Goal: Task Accomplishment & Management: Use online tool/utility

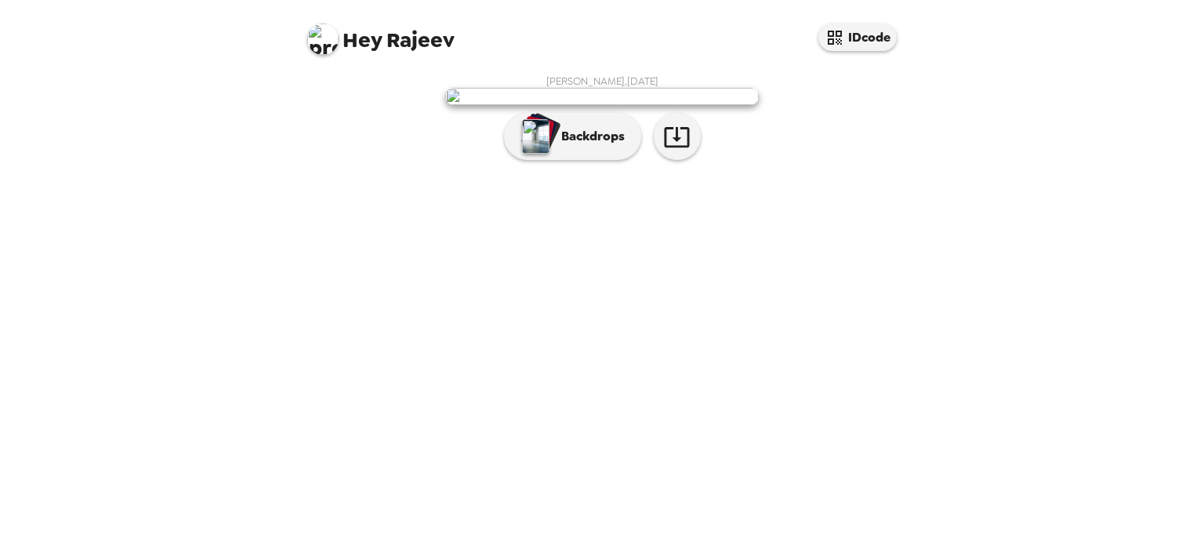
scroll to position [22, 0]
click at [580, 160] on button "Backdrops" at bounding box center [572, 136] width 137 height 47
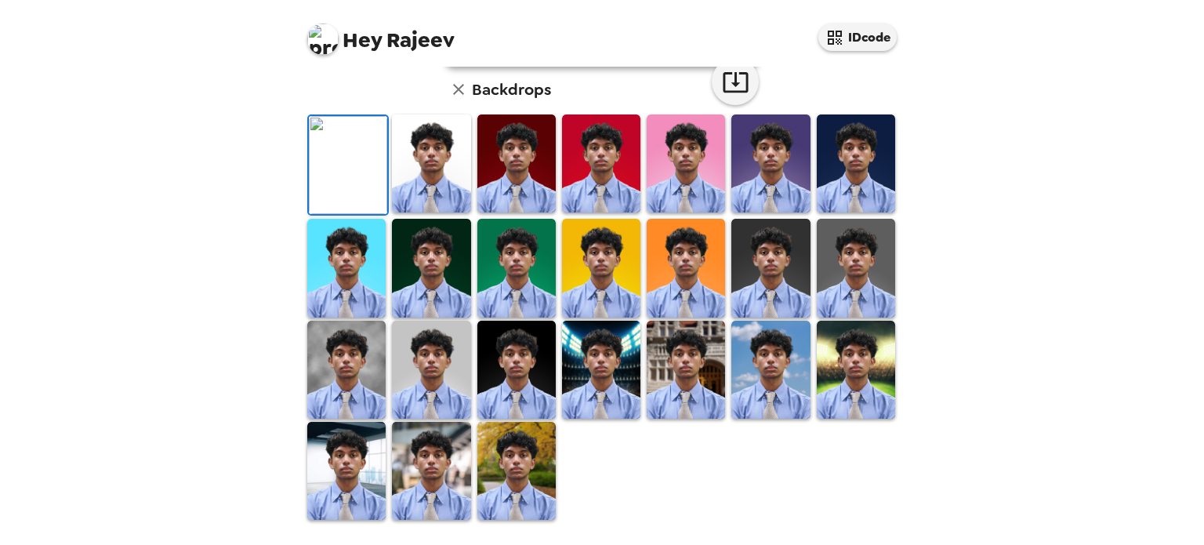
scroll to position [404, 0]
click at [596, 301] on img at bounding box center [601, 268] width 78 height 98
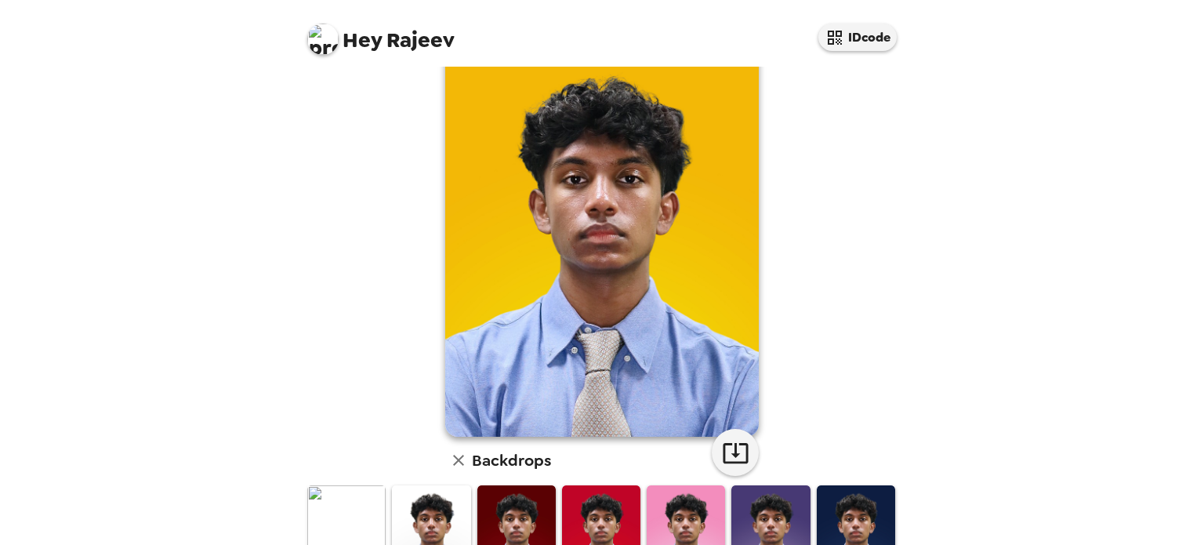
scroll to position [405, 0]
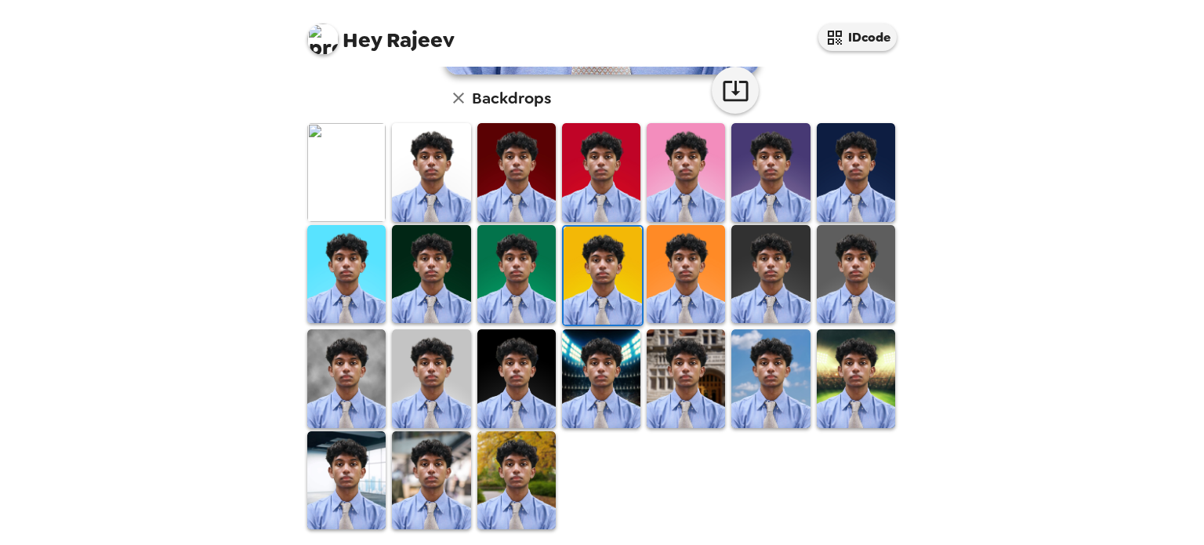
click at [410, 414] on img at bounding box center [431, 378] width 78 height 98
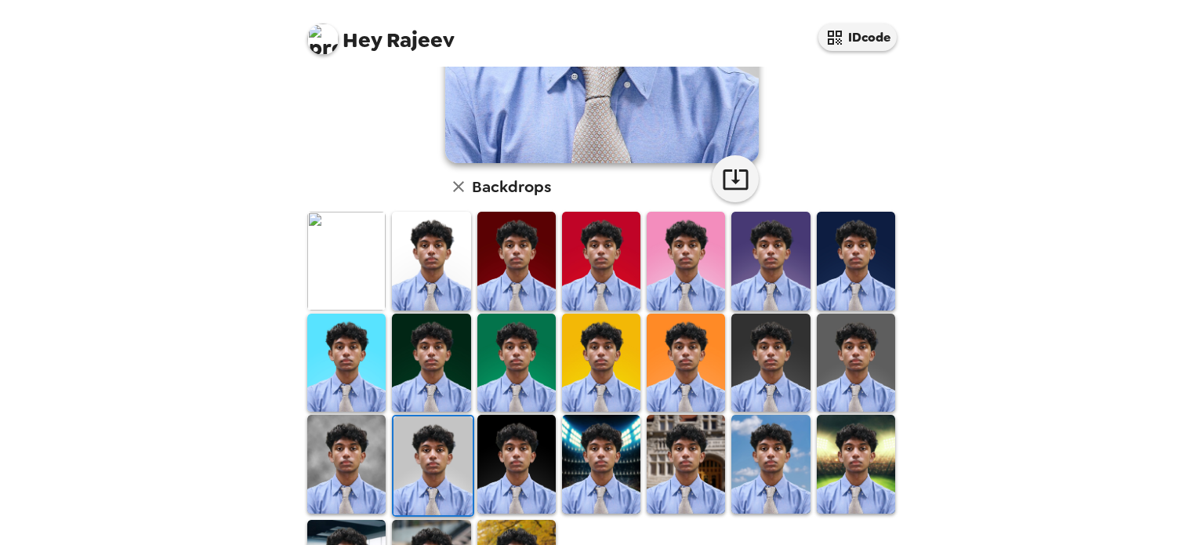
scroll to position [317, 0]
click at [426, 372] on img at bounding box center [431, 362] width 78 height 98
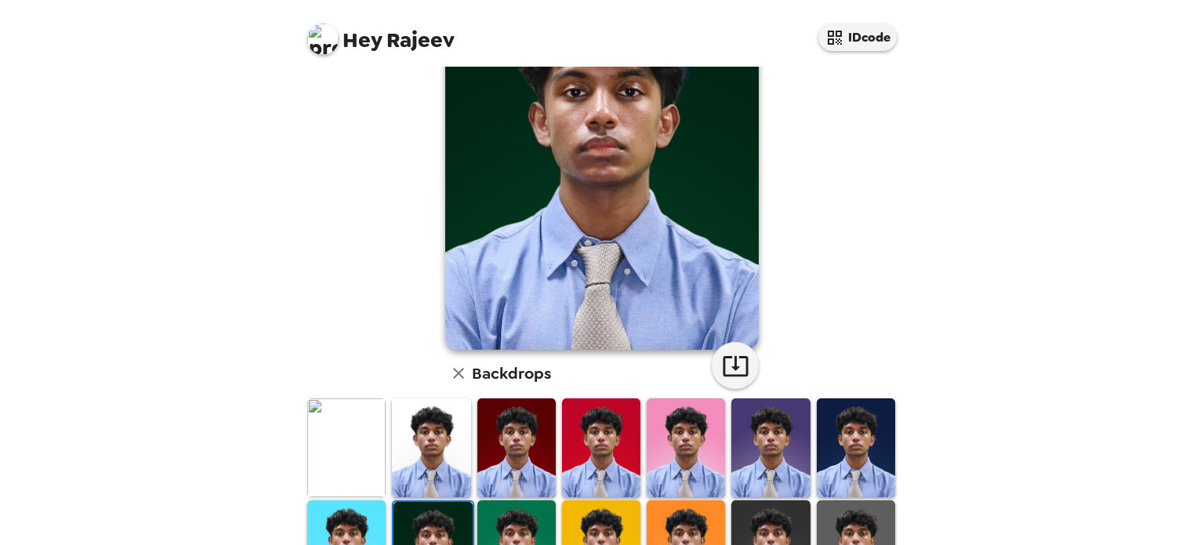
scroll to position [0, 0]
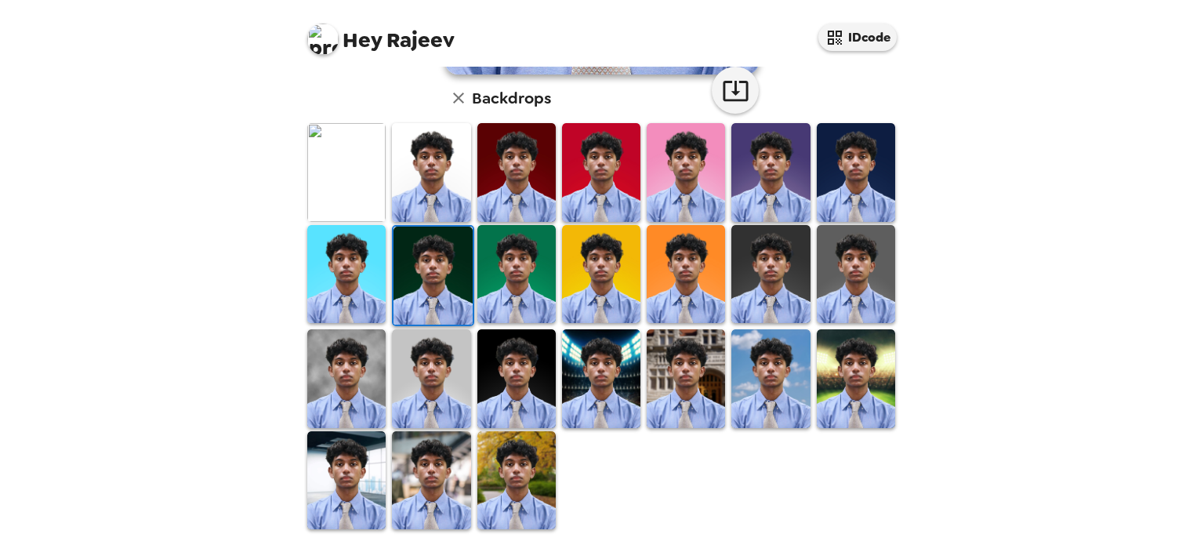
click at [418, 389] on img at bounding box center [431, 378] width 78 height 98
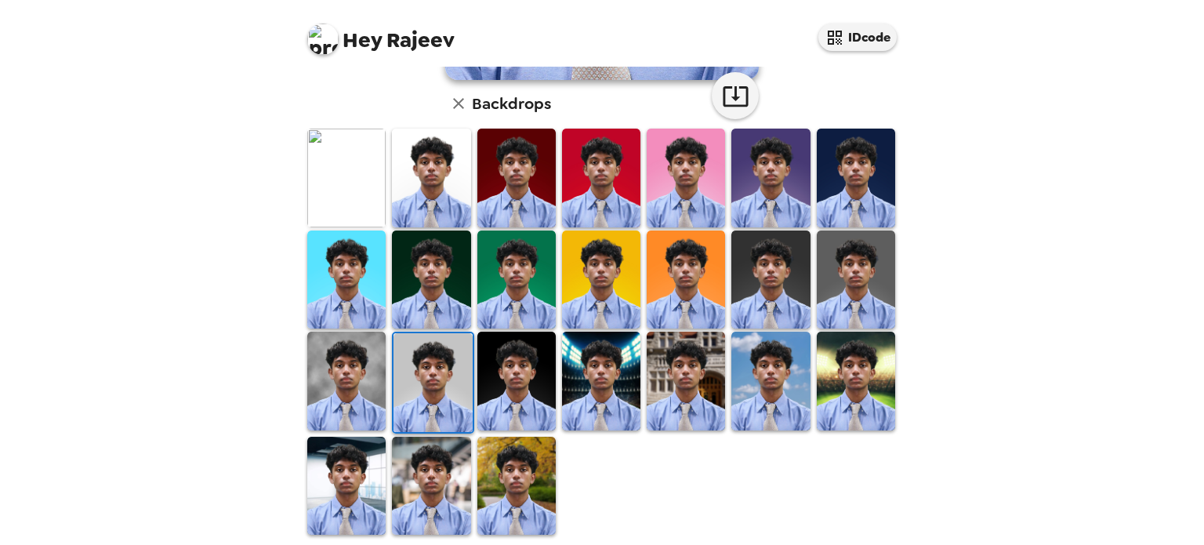
scroll to position [405, 0]
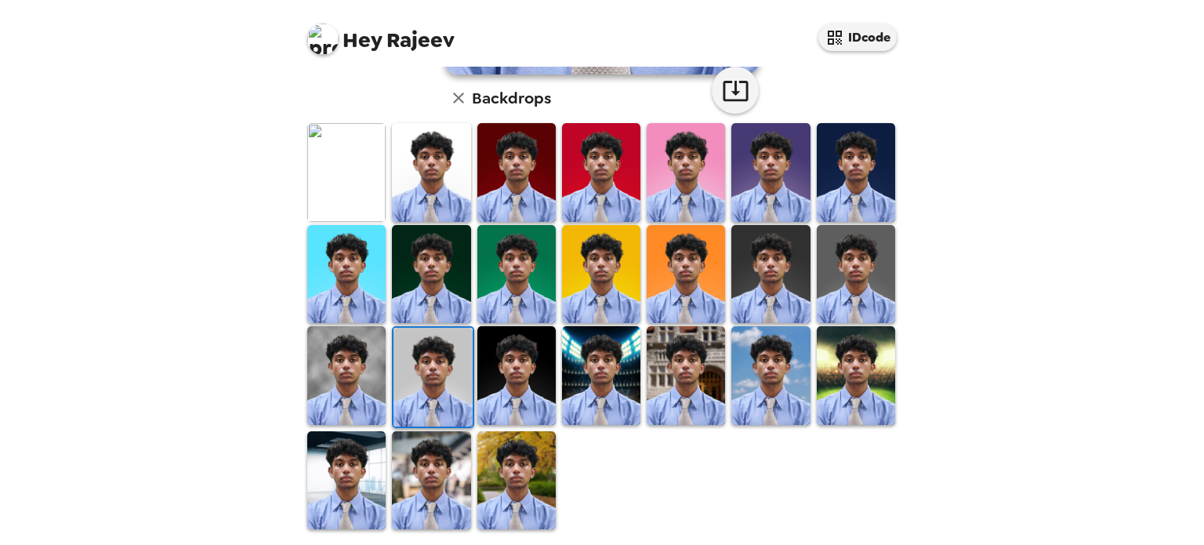
click at [302, 391] on div "[PERSON_NAME] , [DATE] Backdrops" at bounding box center [601, 99] width 611 height 861
click at [337, 378] on img at bounding box center [346, 375] width 78 height 98
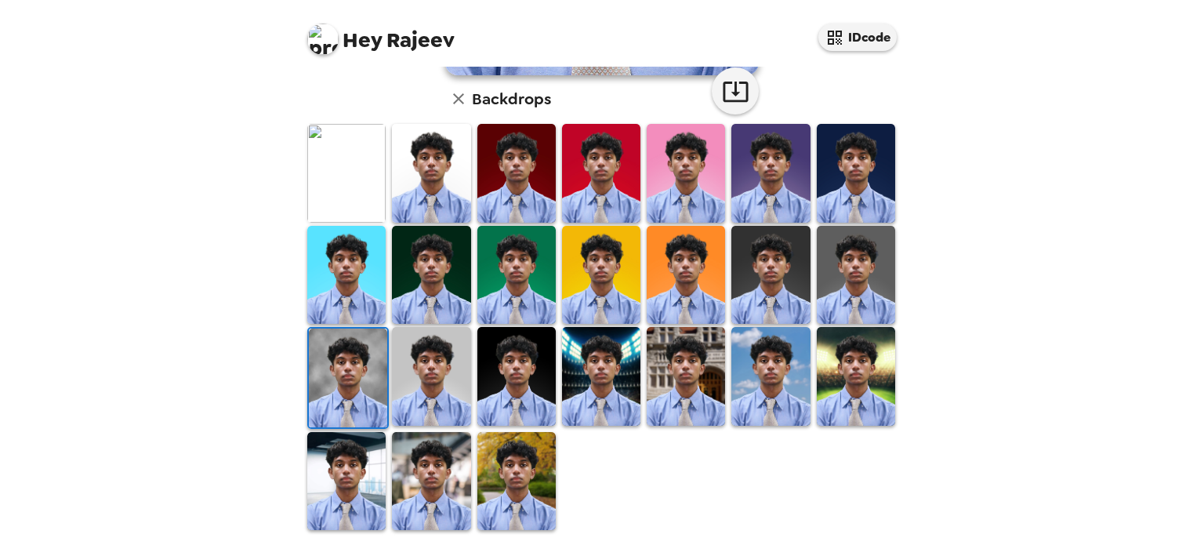
scroll to position [0, 0]
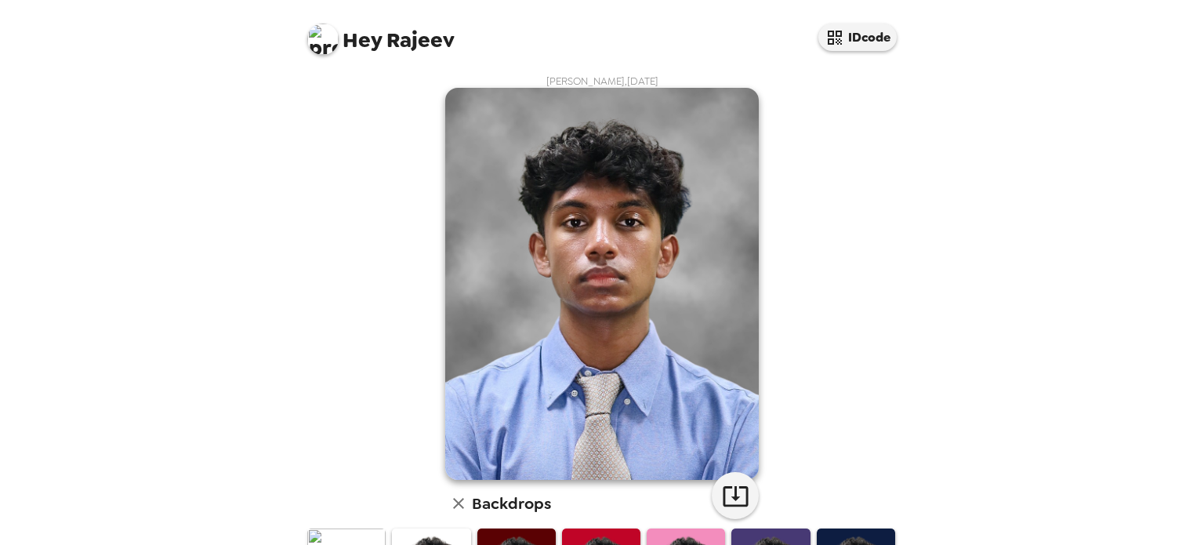
click at [724, 451] on img at bounding box center [601, 284] width 313 height 392
click at [722, 441] on img at bounding box center [601, 284] width 313 height 392
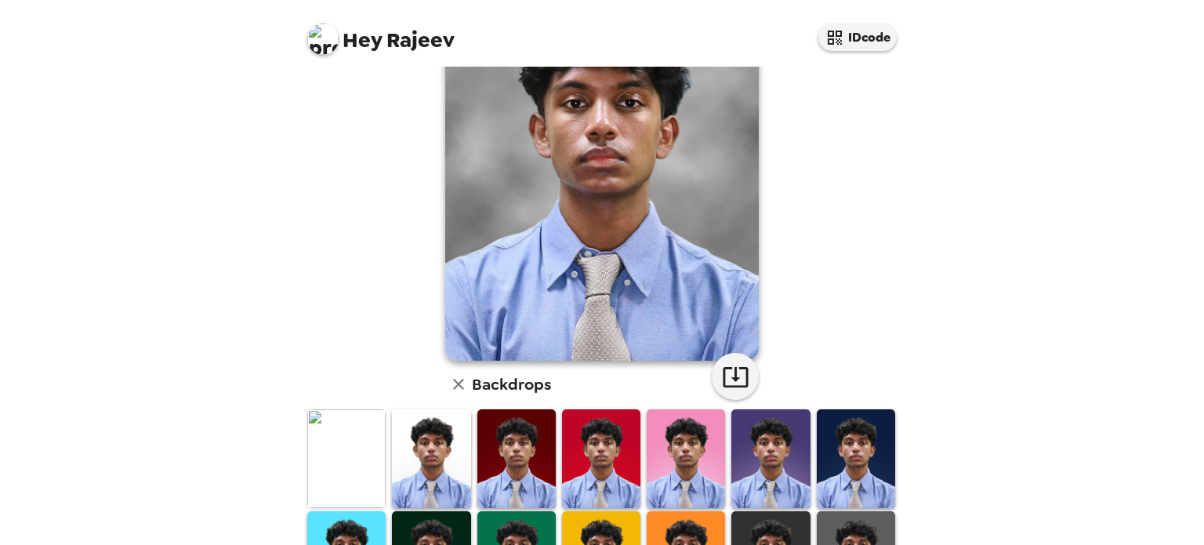
scroll to position [132, 0]
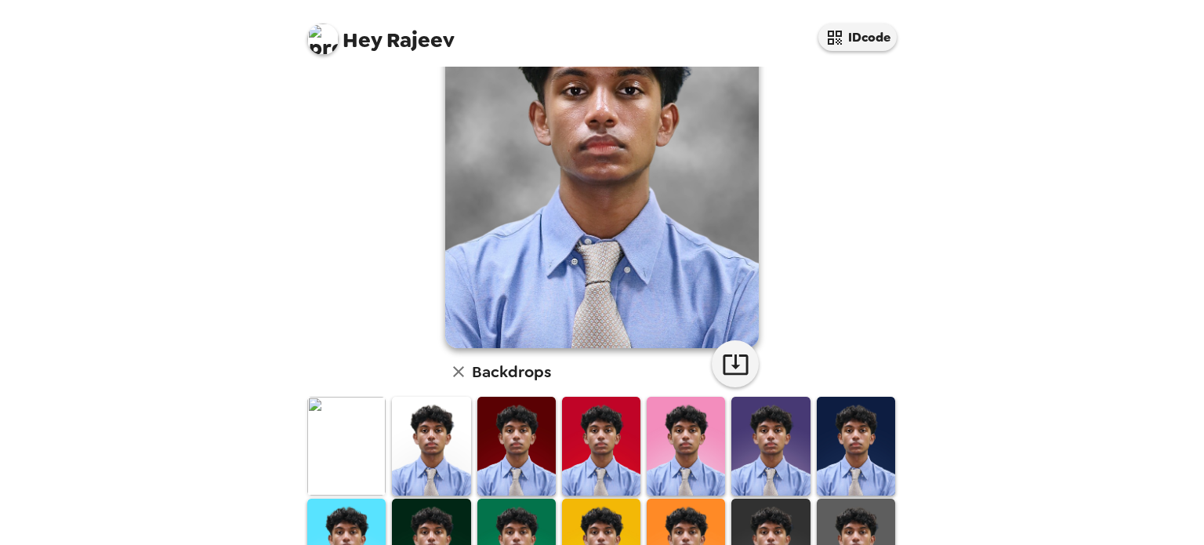
click at [761, 442] on img at bounding box center [770, 446] width 78 height 98
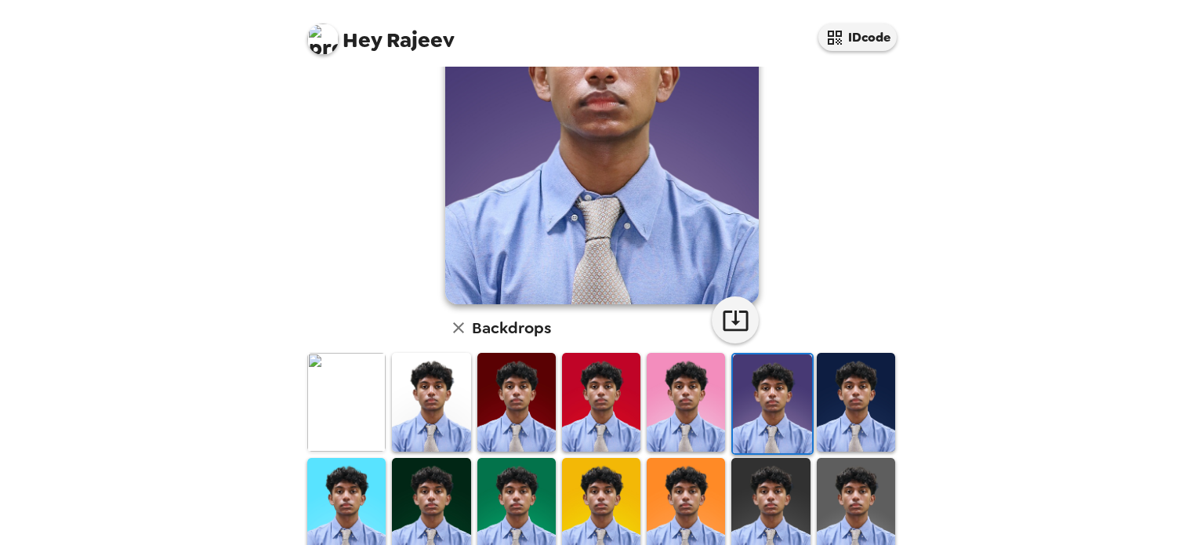
scroll to position [405, 0]
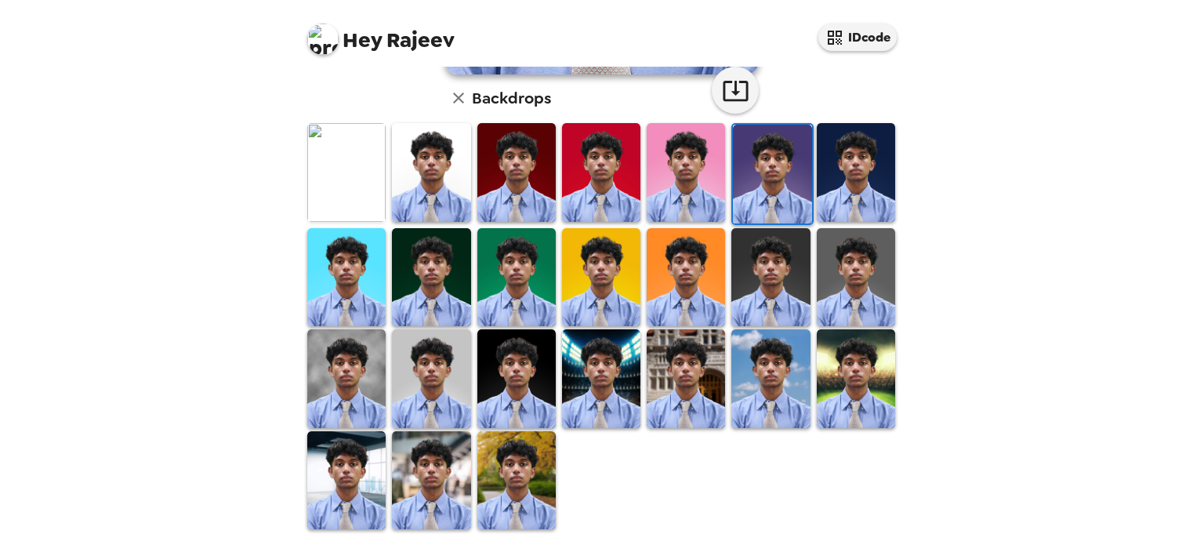
click at [360, 396] on img at bounding box center [346, 378] width 78 height 98
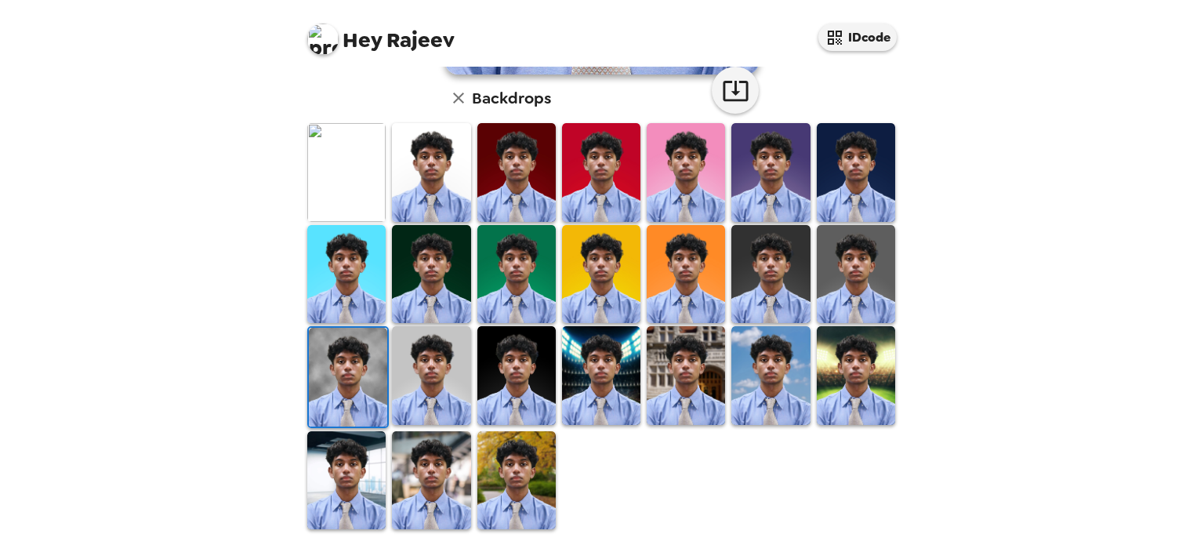
click at [434, 474] on img at bounding box center [431, 480] width 78 height 98
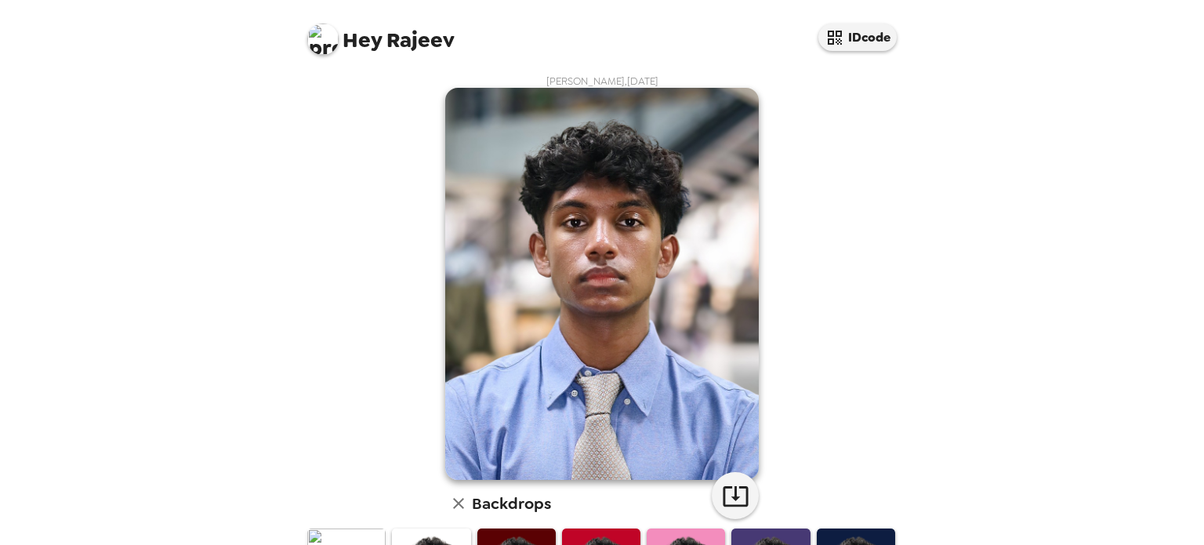
scroll to position [56, 0]
